Goal: Task Accomplishment & Management: Complete application form

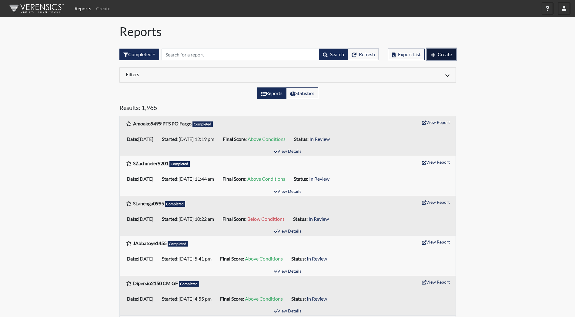
click at [442, 55] on span "Create" at bounding box center [445, 54] width 14 height 6
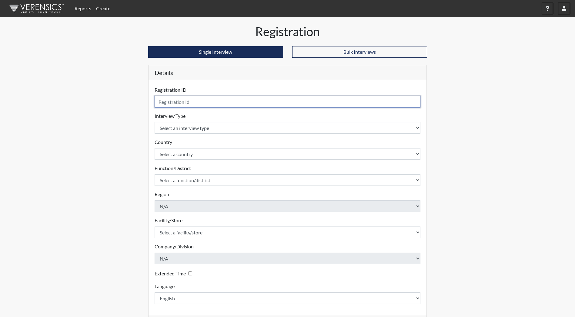
click at [209, 102] on input "text" at bounding box center [288, 102] width 266 height 12
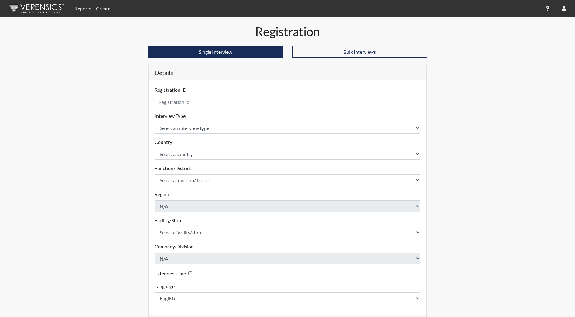
click at [29, 8] on img at bounding box center [36, 8] width 70 height 18
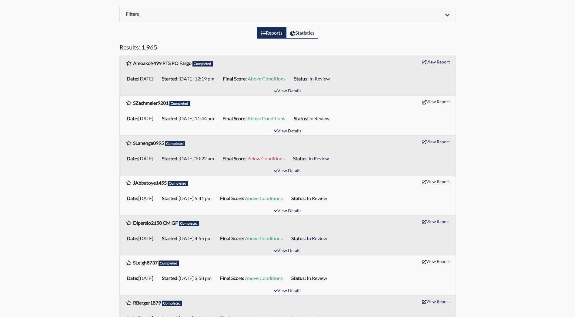
scroll to position [61, 0]
drag, startPoint x: 136, startPoint y: 103, endPoint x: 159, endPoint y: 102, distance: 23.4
click at [159, 102] on b "SZachmeier9201" at bounding box center [150, 102] width 35 height 6
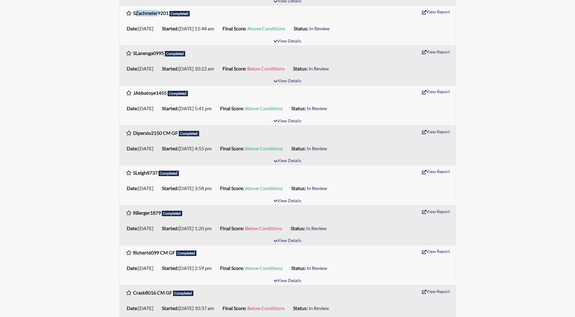
scroll to position [152, 0]
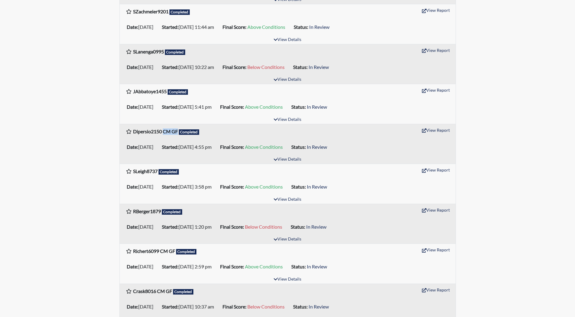
drag, startPoint x: 164, startPoint y: 132, endPoint x: 178, endPoint y: 132, distance: 13.7
click at [178, 132] on b "Dipersio2150 CM GF" at bounding box center [155, 131] width 45 height 6
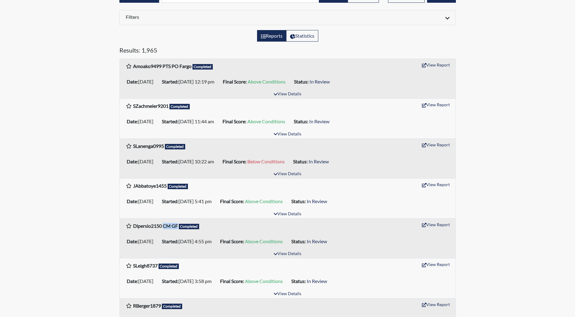
scroll to position [0, 0]
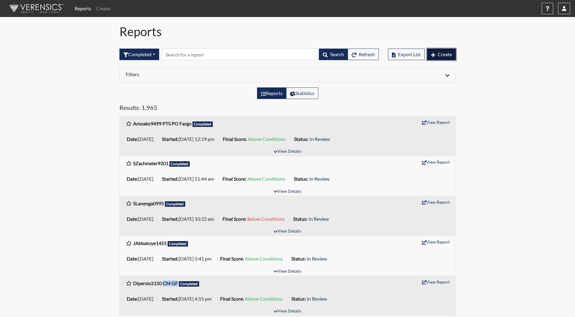
click at [434, 52] on button "Create" at bounding box center [441, 55] width 29 height 12
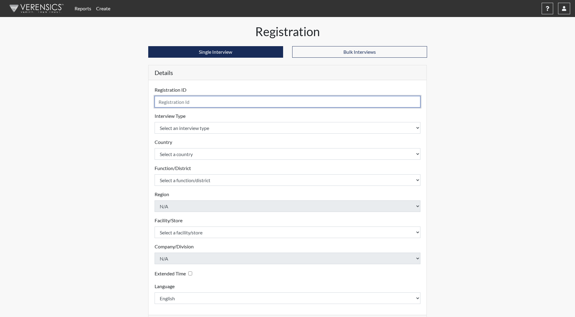
click at [180, 101] on input "text" at bounding box center [288, 102] width 266 height 12
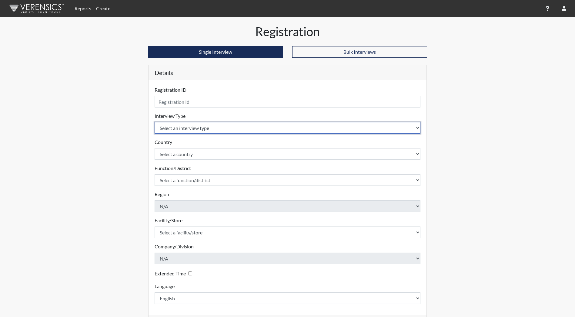
click at [195, 128] on select "Select an interview type Community Supervision Corrections Pre-Employment Pre-E…" at bounding box center [288, 128] width 266 height 12
select select "ff733e93-e1bf-11ea-9c9f-0eff0cf7eb8f"
click at [155, 122] on select "Select an interview type Community Supervision Corrections Pre-Employment Pre-E…" at bounding box center [288, 128] width 266 height 12
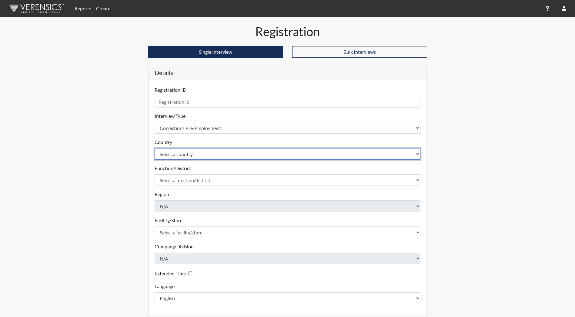
click at [198, 150] on select "Select a country [GEOGRAPHIC_DATA] [GEOGRAPHIC_DATA]" at bounding box center [288, 154] width 266 height 12
select select "united-states-of-[GEOGRAPHIC_DATA]"
click at [155, 148] on select "Select a country [GEOGRAPHIC_DATA] [GEOGRAPHIC_DATA]" at bounding box center [288, 154] width 266 height 12
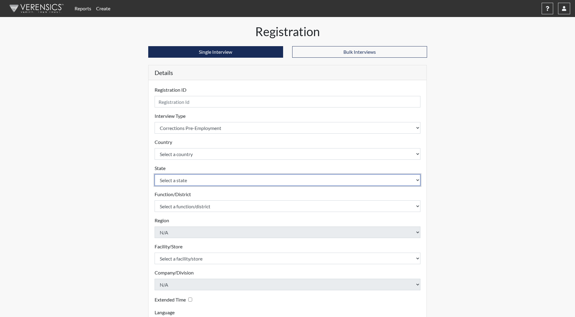
click at [187, 181] on select "Select a state [US_STATE] [US_STATE] [US_STATE] [US_STATE] [US_STATE] [US_STATE…" at bounding box center [288, 180] width 266 height 12
select select "ND"
click at [155, 174] on select "Select a state [US_STATE] [US_STATE] [US_STATE] [US_STATE] [US_STATE] [US_STATE…" at bounding box center [288, 180] width 266 height 12
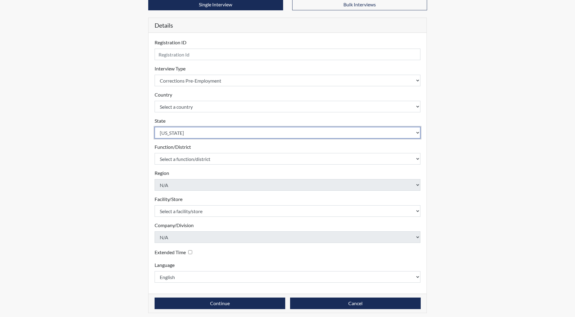
scroll to position [51, 0]
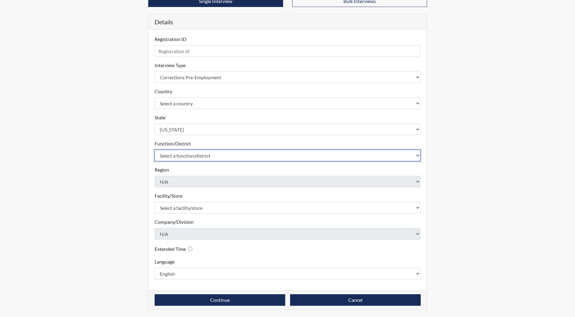
click at [188, 159] on select "Select a function/district Central Office/530 DJS Community/224 HRCC/516 JRCC/5…" at bounding box center [288, 156] width 266 height 12
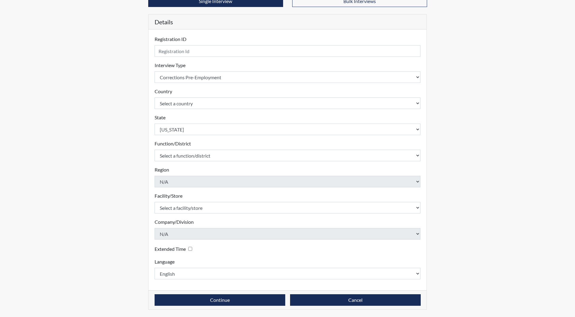
click at [171, 149] on div "Function/District Select a function/district Central Office/530 DJS Community/2…" at bounding box center [288, 150] width 266 height 21
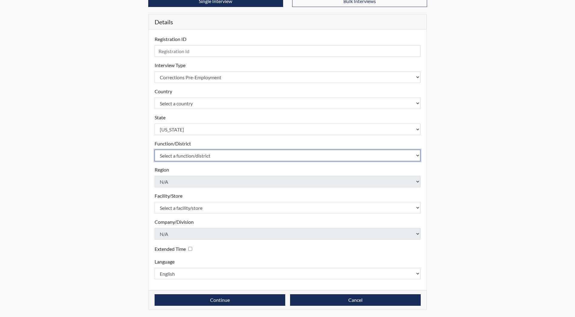
drag, startPoint x: 175, startPoint y: 153, endPoint x: 180, endPoint y: 161, distance: 9.3
click at [175, 153] on select "Select a function/district Central Office/530 DJS Community/224 HRCC/516 JRCC/5…" at bounding box center [288, 156] width 266 height 12
select select "e2afb5f8-f4eb-4dcf-80a4-ccc1b0dc4df0"
click at [155, 150] on select "Select a function/district Central Office/530 DJS Community/224 HRCC/516 JRCC/5…" at bounding box center [288, 156] width 266 height 12
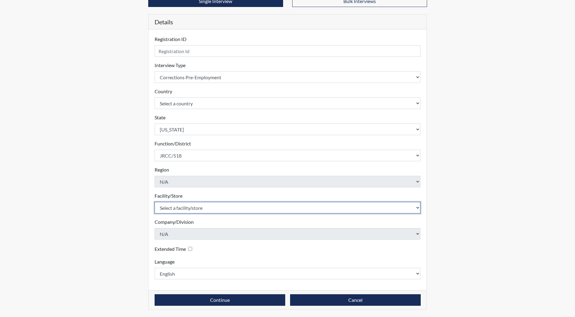
click at [185, 207] on select "Select a facility/store [GEOGRAPHIC_DATA] [PERSON_NAME][GEOGRAPHIC_DATA] [US_ST…" at bounding box center [288, 208] width 266 height 12
select select "98df86d5-ace5-42b8-a35c-ae8b77e46ca8"
click at [155, 202] on select "Select a facility/store [GEOGRAPHIC_DATA] [PERSON_NAME][GEOGRAPHIC_DATA] [US_ST…" at bounding box center [288, 208] width 266 height 12
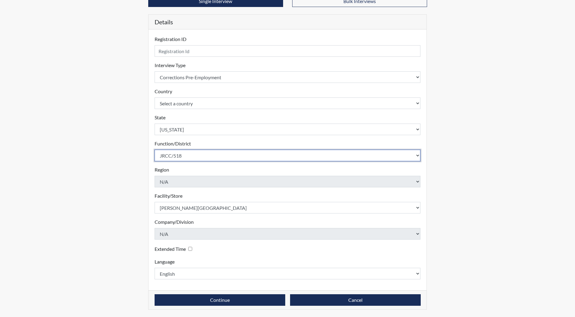
click at [180, 159] on select "Select a function/district Central Office/530 DJS Community/224 HRCC/516 JRCC/5…" at bounding box center [288, 156] width 266 height 12
click at [191, 154] on select "Select a function/district Central Office/530 DJS Community/224 HRCC/516 JRCC/5…" at bounding box center [288, 156] width 266 height 12
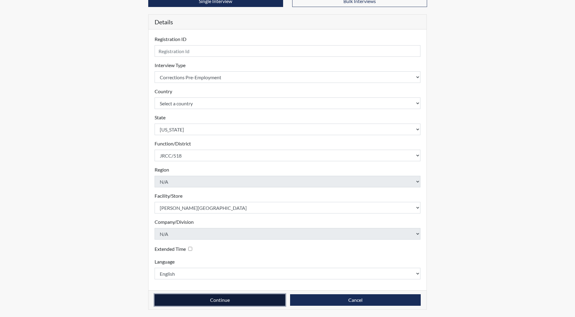
click at [217, 298] on button "Continue" at bounding box center [220, 300] width 131 height 12
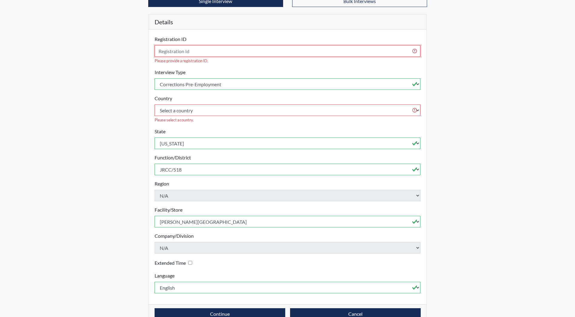
click at [200, 52] on input "text" at bounding box center [288, 51] width 266 height 12
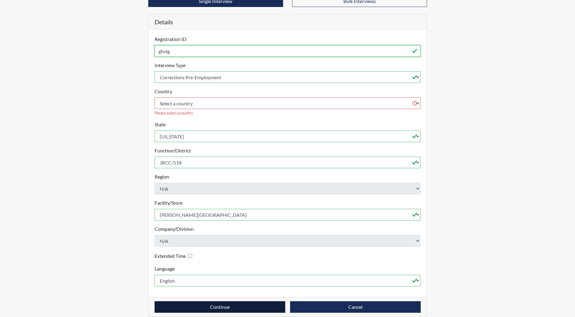
type input "gfsdg"
click at [232, 304] on button "Continue" at bounding box center [220, 307] width 131 height 12
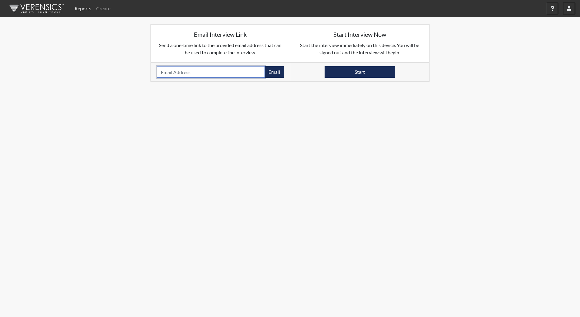
click at [197, 76] on input "email" at bounding box center [211, 72] width 108 height 12
click at [50, 8] on img at bounding box center [36, 8] width 70 height 18
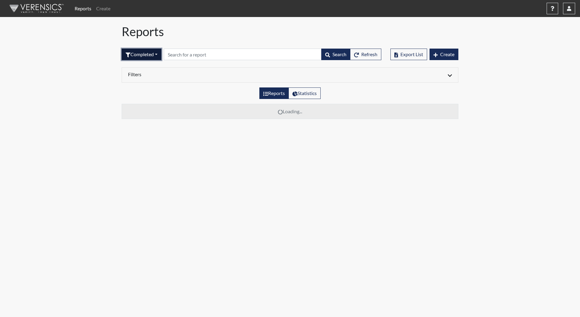
click at [150, 53] on button "Completed" at bounding box center [142, 55] width 40 height 12
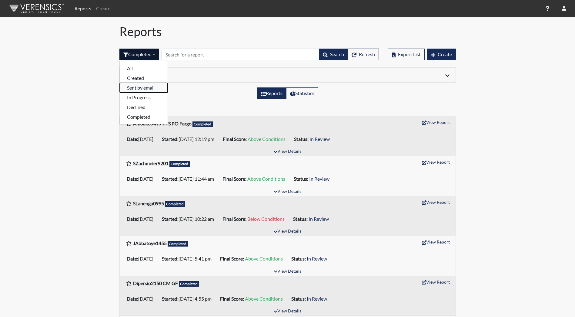
click at [147, 88] on button "Sent by email" at bounding box center [144, 88] width 48 height 10
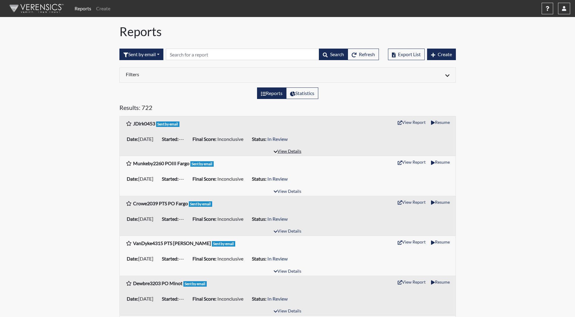
click at [291, 150] on button "View Details" at bounding box center [287, 151] width 33 height 8
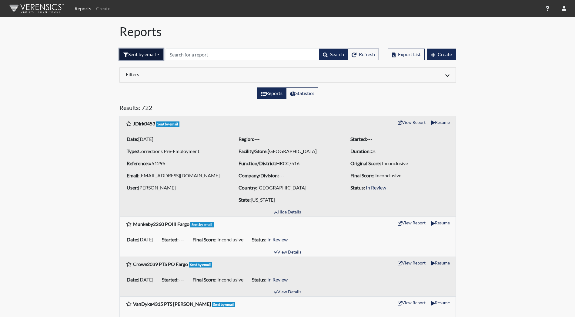
click at [153, 56] on button "Sent by email" at bounding box center [141, 55] width 44 height 12
click at [149, 117] on button "Completed" at bounding box center [144, 117] width 48 height 10
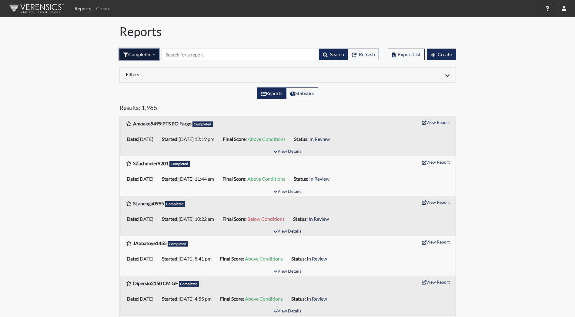
drag, startPoint x: 146, startPoint y: 56, endPoint x: 151, endPoint y: 61, distance: 7.1
click at [147, 56] on button "Completed" at bounding box center [139, 55] width 40 height 12
click at [150, 99] on button "In Progress" at bounding box center [144, 98] width 48 height 10
